Goal: Task Accomplishment & Management: Complete application form

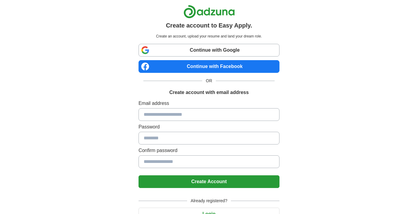
scroll to position [29, 0]
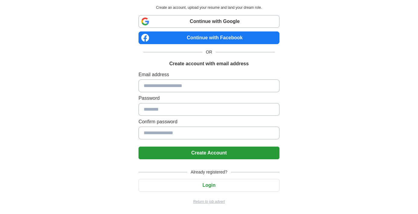
click at [166, 82] on input at bounding box center [209, 85] width 141 height 13
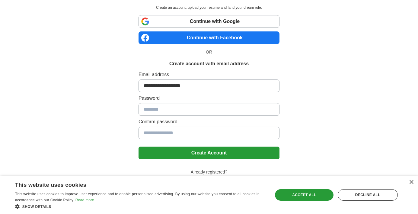
type input "**********"
drag, startPoint x: 150, startPoint y: 107, endPoint x: 154, endPoint y: 110, distance: 4.9
click at [150, 107] on input at bounding box center [209, 109] width 141 height 13
click at [146, 111] on input at bounding box center [209, 109] width 141 height 13
click at [150, 110] on input at bounding box center [209, 109] width 141 height 13
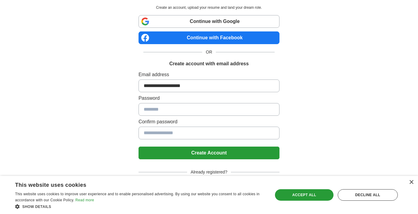
click at [150, 110] on input at bounding box center [209, 109] width 141 height 13
click at [377, 197] on div "Decline all" at bounding box center [368, 194] width 60 height 11
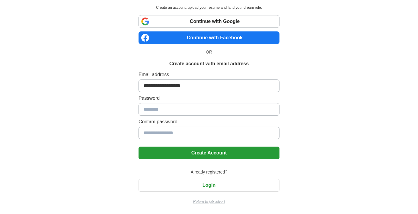
click at [199, 110] on input at bounding box center [209, 109] width 141 height 13
